Goal: Task Accomplishment & Management: Complete application form

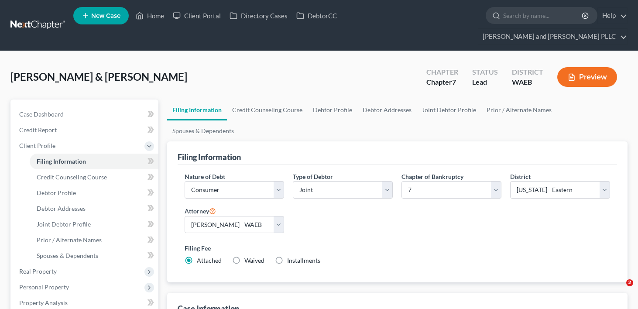
select select "1"
select select "0"
select select "86"
select select "1"
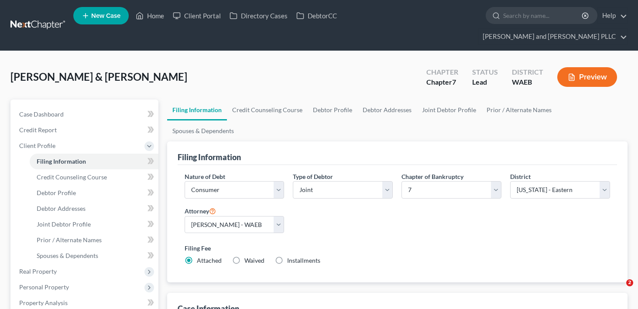
select select "50"
click at [165, 20] on link "Home" at bounding box center [149, 16] width 37 height 16
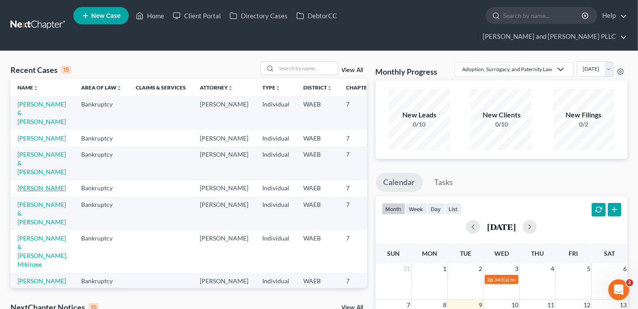
click at [31, 192] on link "[PERSON_NAME]" at bounding box center [41, 187] width 48 height 7
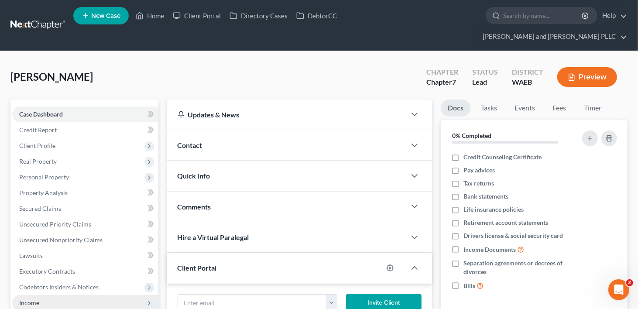
scroll to position [131, 0]
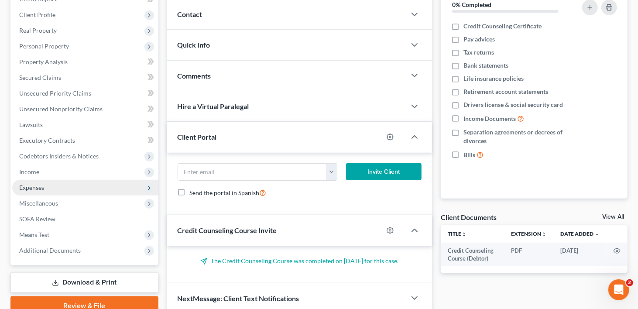
drag, startPoint x: 26, startPoint y: 158, endPoint x: 41, endPoint y: 164, distance: 15.5
click at [26, 168] on span "Income" at bounding box center [29, 171] width 20 height 7
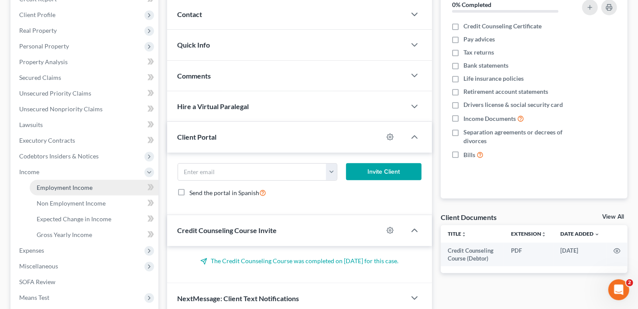
click at [59, 184] on span "Employment Income" at bounding box center [65, 187] width 56 height 7
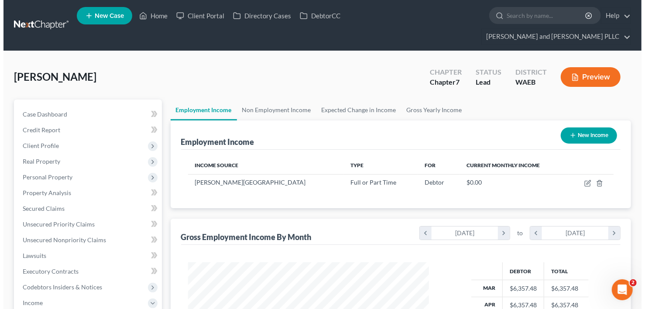
scroll to position [155, 259]
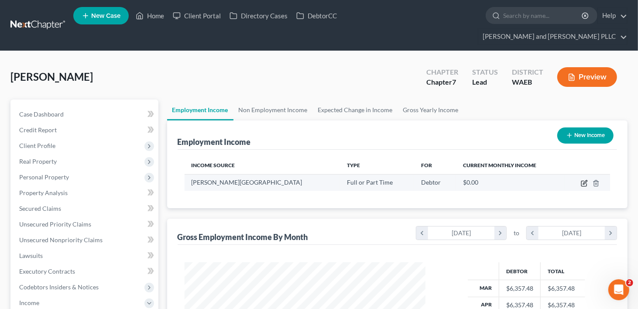
click at [584, 180] on icon "button" at bounding box center [584, 183] width 7 height 7
select select "0"
select select "50"
select select "1"
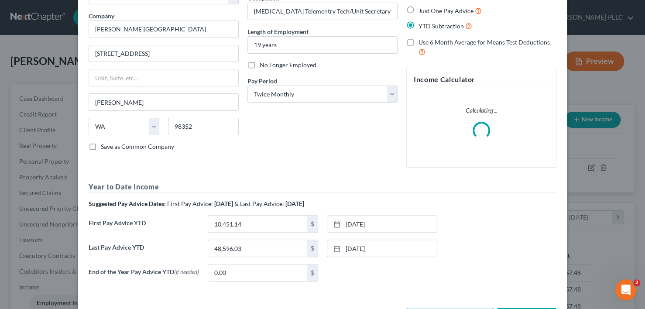
scroll to position [97, 0]
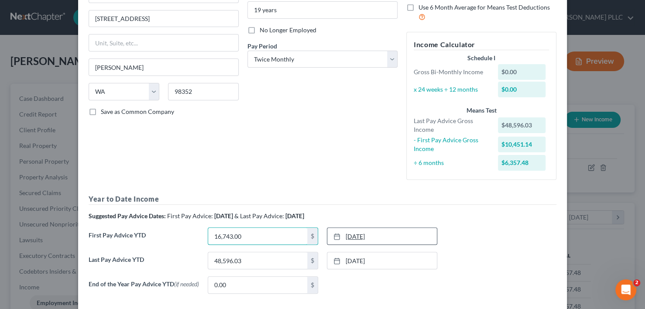
type input "16,743.00"
click at [349, 235] on link "[DATE]" at bounding box center [382, 236] width 110 height 17
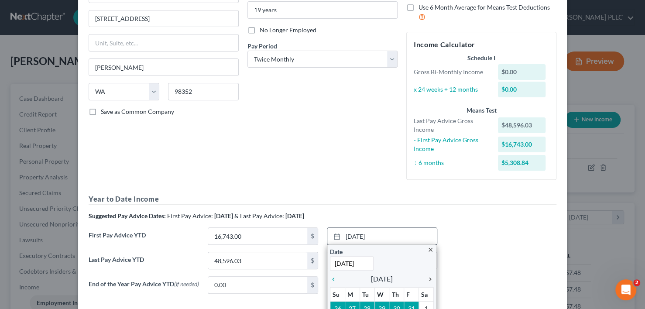
click at [427, 277] on icon "chevron_right" at bounding box center [427, 279] width 11 height 7
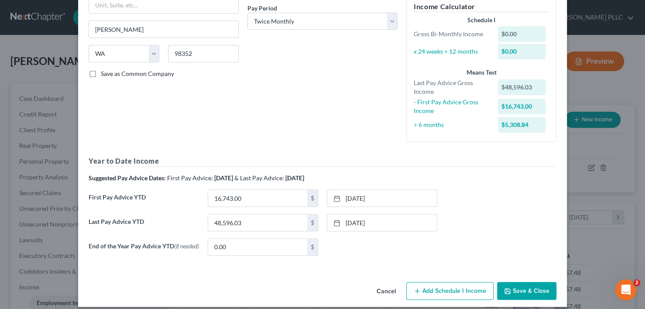
scroll to position [144, 0]
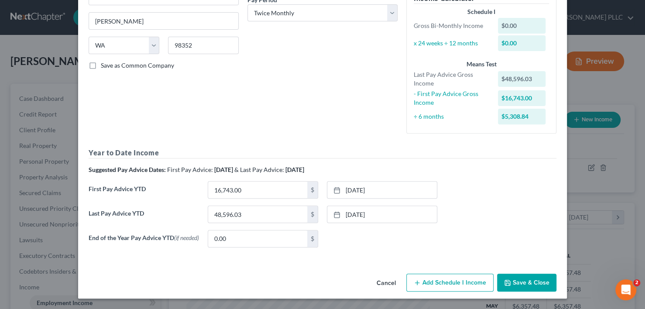
click at [447, 279] on button "Add Schedule I Income" at bounding box center [449, 283] width 87 height 18
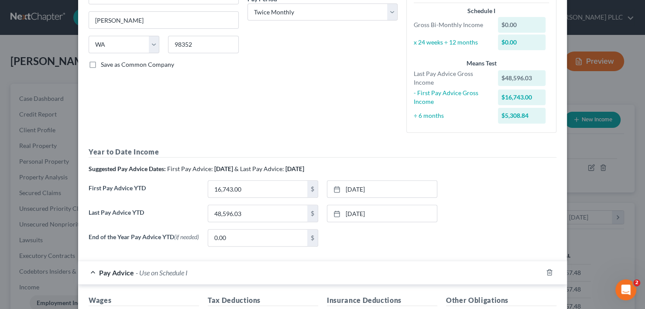
scroll to position [363, 0]
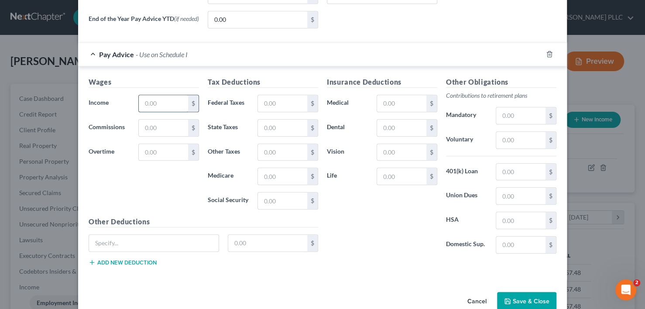
click at [152, 99] on input "text" at bounding box center [163, 103] width 49 height 17
type input "2,686.75"
